Goal: Share content

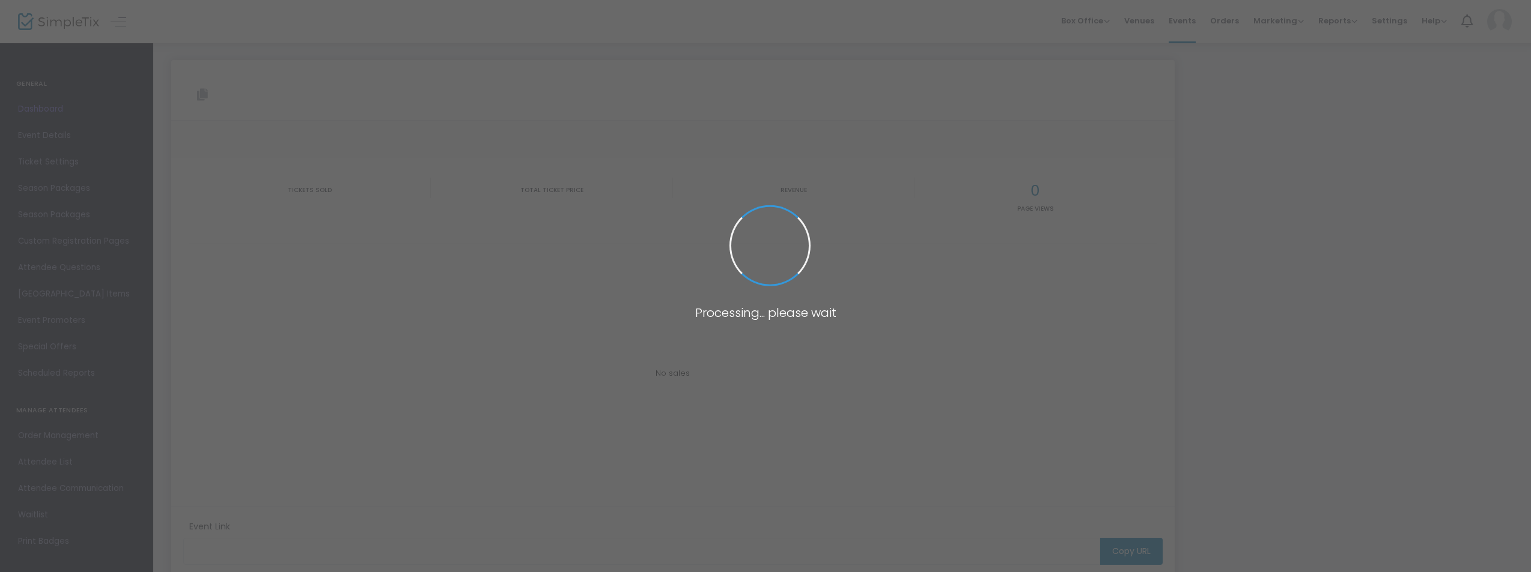
type input "[URL][DOMAIN_NAME][US_STATE]"
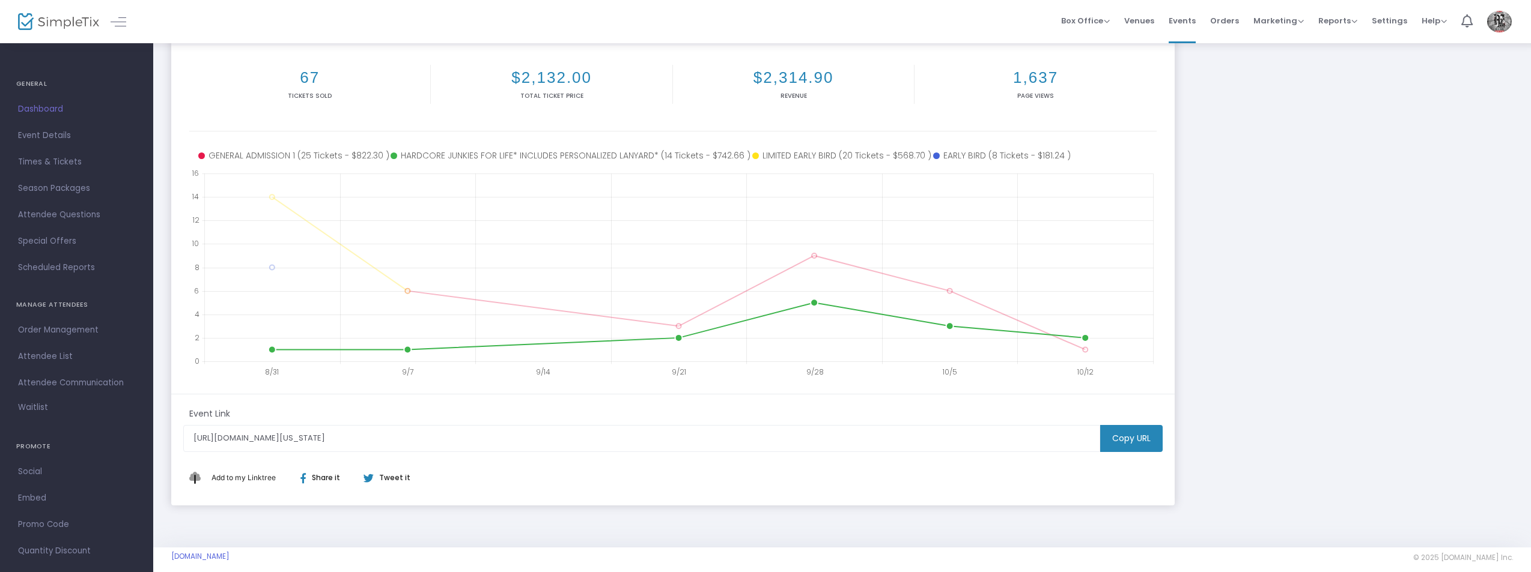
scroll to position [163, 0]
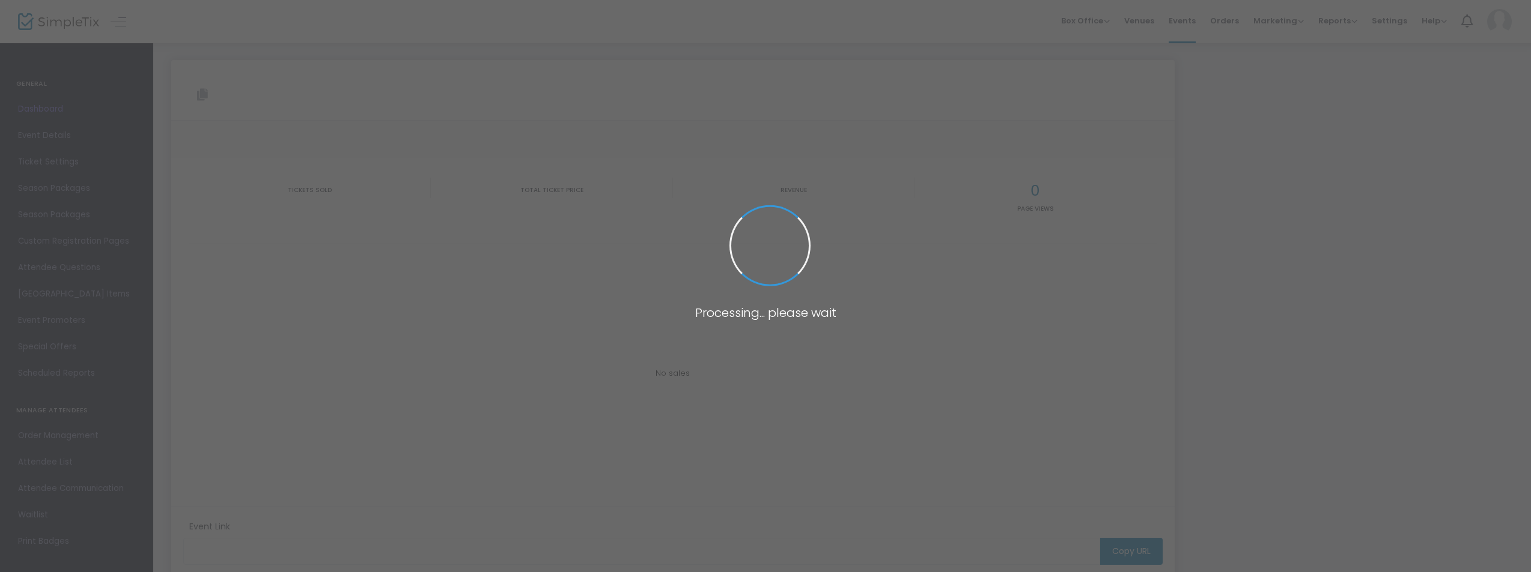
type input "[URL][DOMAIN_NAME][US_STATE]"
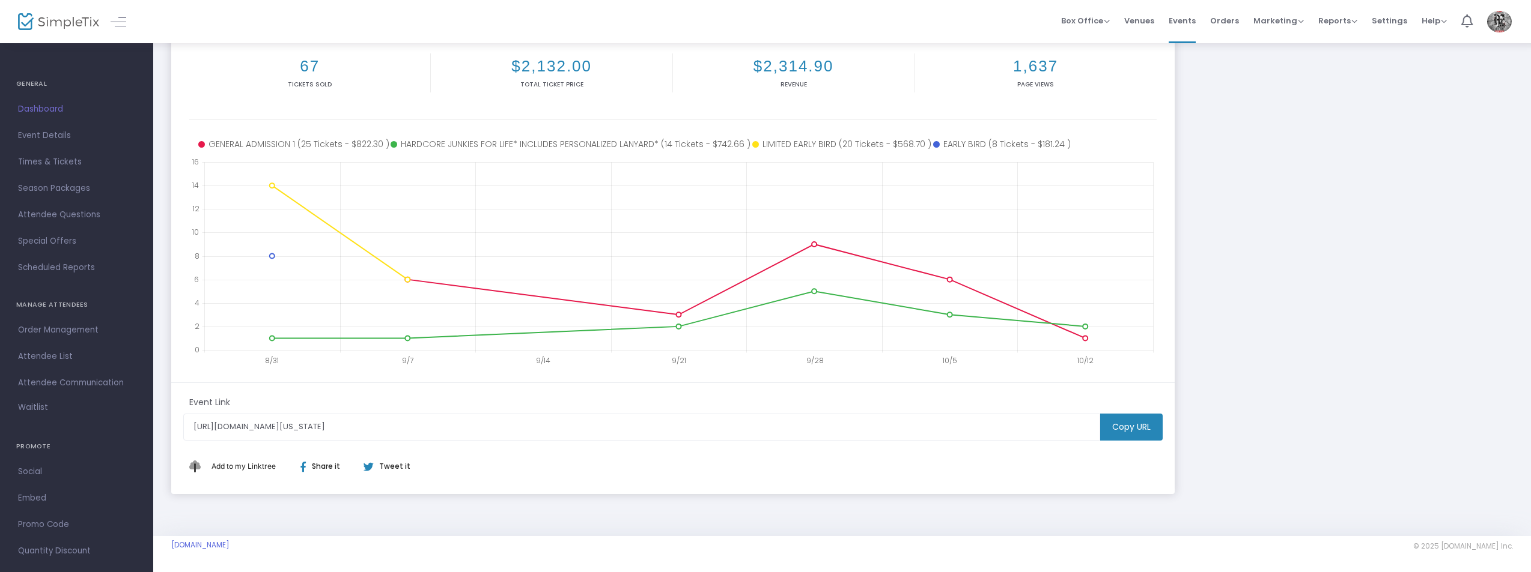
click at [1139, 429] on m-button "Copy URL" at bounding box center [1131, 427] width 62 height 27
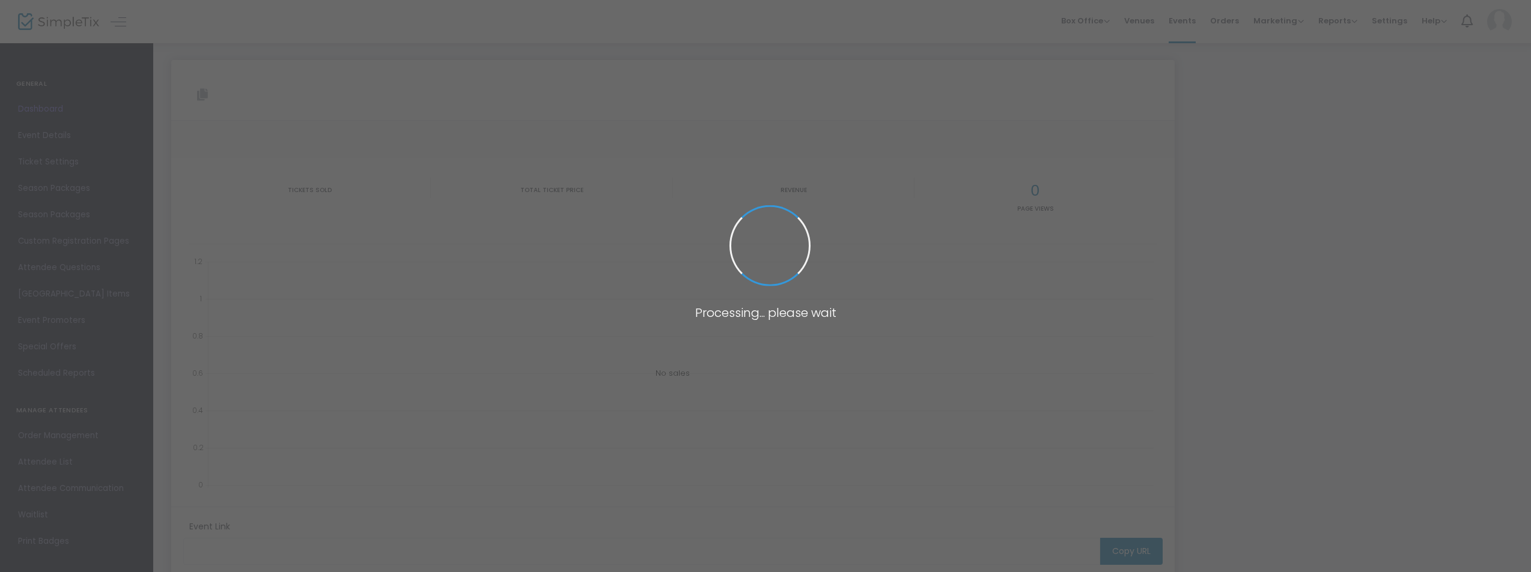
type input "[URL][DOMAIN_NAME][US_STATE]"
